Goal: Information Seeking & Learning: Learn about a topic

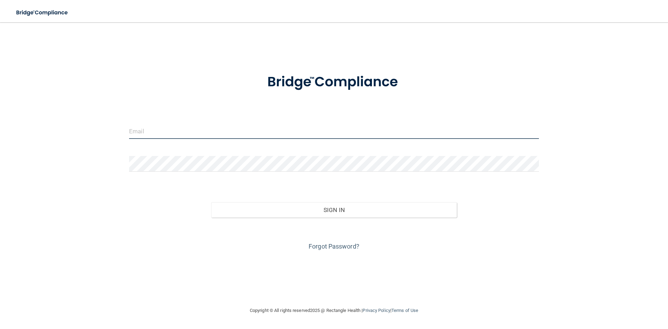
click at [170, 132] on input "email" at bounding box center [334, 131] width 410 height 16
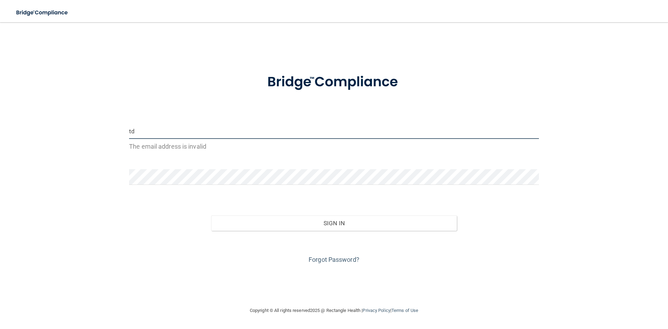
type input "t"
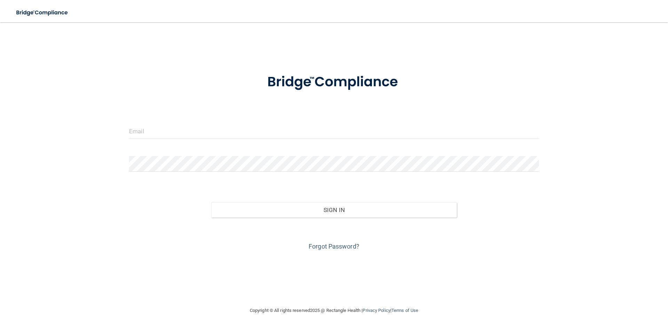
click at [192, 139] on div at bounding box center [334, 133] width 420 height 21
click at [195, 141] on div at bounding box center [334, 133] width 420 height 21
drag, startPoint x: 199, startPoint y: 124, endPoint x: 198, endPoint y: 137, distance: 13.3
click at [199, 124] on input "email" at bounding box center [334, 131] width 410 height 16
click at [198, 137] on input "email" at bounding box center [334, 131] width 410 height 16
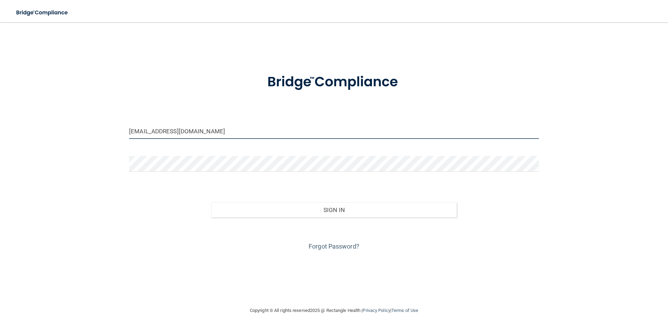
type input "[EMAIL_ADDRESS][DOMAIN_NAME]"
drag, startPoint x: 177, startPoint y: 154, endPoint x: 160, endPoint y: 174, distance: 25.6
click at [160, 174] on div at bounding box center [334, 166] width 420 height 21
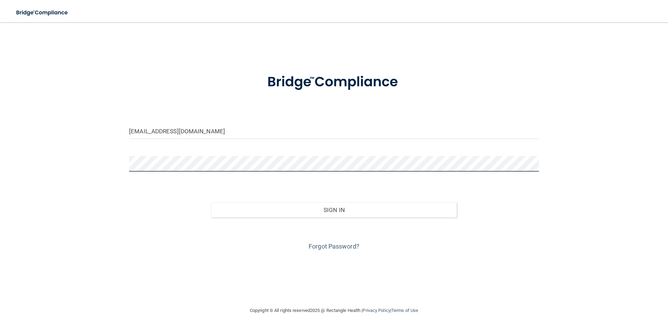
click at [43, 155] on div "[EMAIL_ADDRESS][DOMAIN_NAME] Invalid email/password. You don't have permission …" at bounding box center [334, 164] width 640 height 270
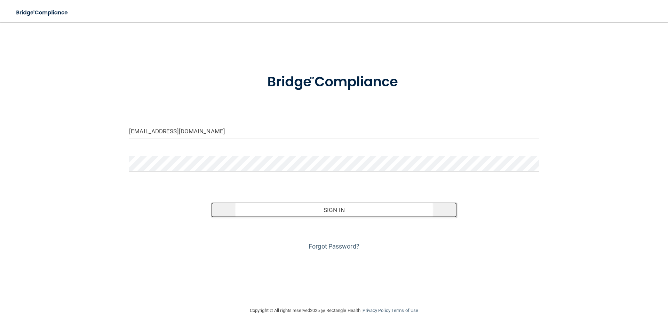
click at [328, 214] on button "Sign In" at bounding box center [334, 209] width 246 height 15
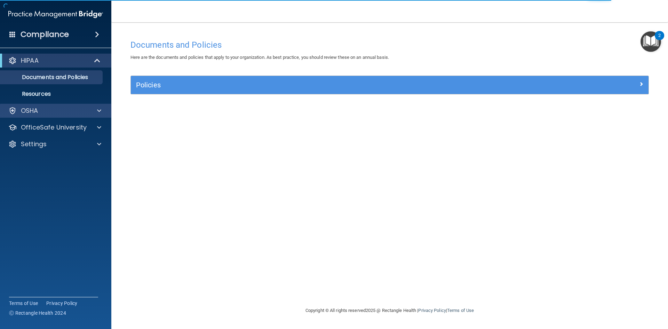
click at [41, 117] on div "OSHA" at bounding box center [56, 111] width 112 height 14
click at [85, 111] on div "OSHA" at bounding box center [46, 110] width 86 height 8
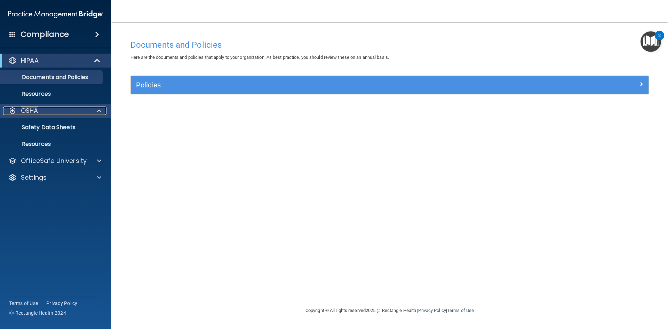
click at [71, 110] on div "OSHA" at bounding box center [46, 110] width 86 height 8
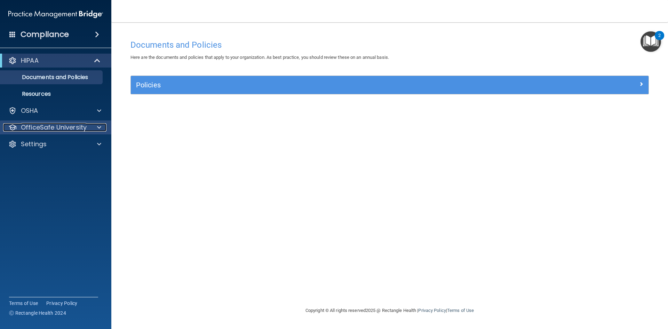
click at [74, 125] on p "OfficeSafe University" at bounding box center [54, 127] width 66 height 8
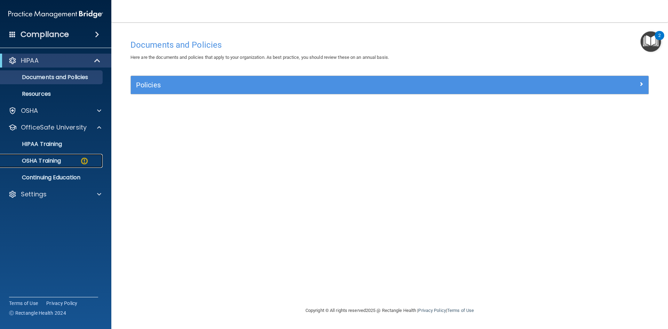
click at [77, 163] on div "OSHA Training" at bounding box center [52, 160] width 95 height 7
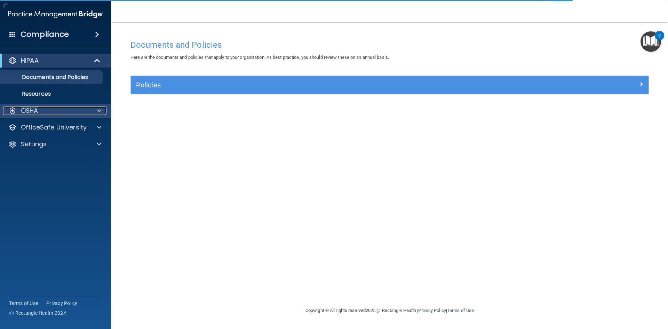
click at [72, 110] on div "OSHA" at bounding box center [46, 110] width 86 height 8
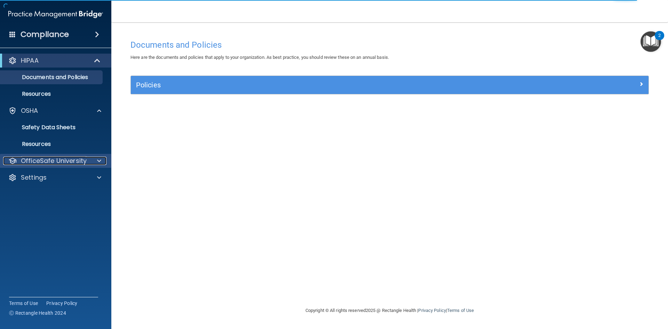
click at [71, 157] on p "OfficeSafe University" at bounding box center [54, 161] width 66 height 8
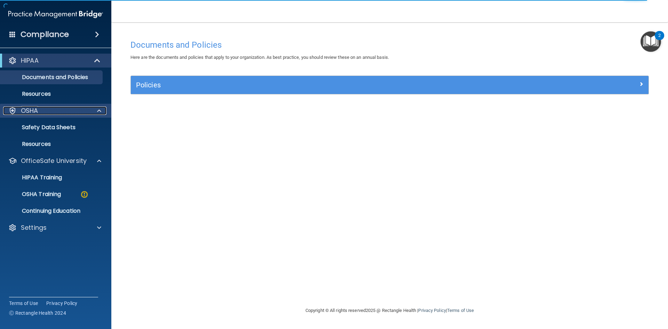
click at [88, 112] on div "OSHA" at bounding box center [46, 110] width 86 height 8
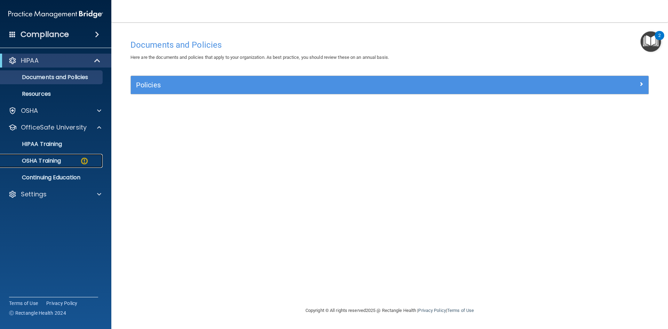
click at [78, 162] on div "OSHA Training" at bounding box center [52, 160] width 95 height 7
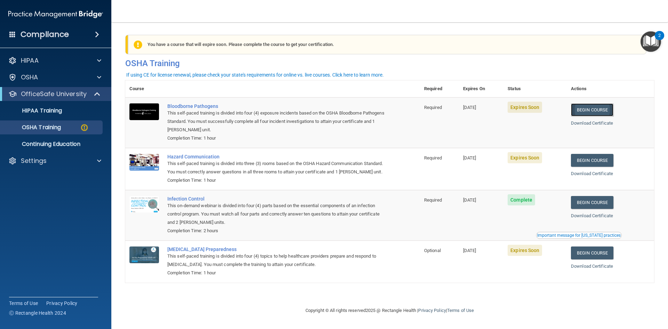
click at [606, 111] on link "Begin Course" at bounding box center [592, 109] width 42 height 13
